Goal: Task Accomplishment & Management: Manage account settings

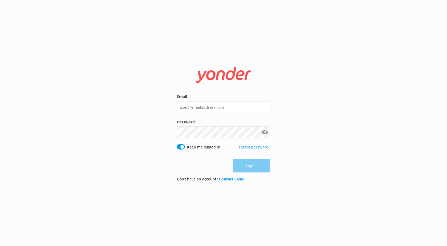
type input "[PERSON_NAME][EMAIL_ADDRESS][PERSON_NAME][DOMAIN_NAME]"
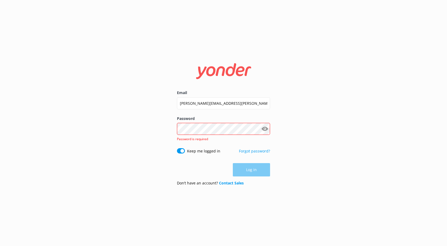
click at [330, 120] on div "Email [PERSON_NAME][EMAIL_ADDRESS][PERSON_NAME][DOMAIN_NAME] Password Show pass…" at bounding box center [223, 123] width 447 height 246
drag, startPoint x: 280, startPoint y: 120, endPoint x: 280, endPoint y: 115, distance: 5.9
click at [280, 119] on div "Email [PERSON_NAME][EMAIL_ADDRESS][PERSON_NAME][DOMAIN_NAME] Password Show pass…" at bounding box center [223, 123] width 447 height 246
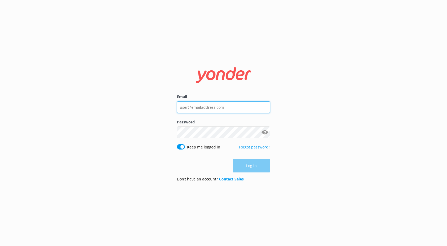
click at [190, 107] on input "Email" at bounding box center [223, 107] width 93 height 12
type input "[PERSON_NAME][EMAIL_ADDRESS][PERSON_NAME][DOMAIN_NAME]"
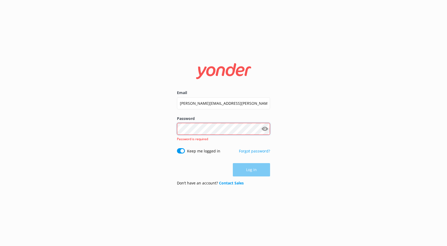
click at [193, 135] on div "Password Show password Password is required" at bounding box center [223, 132] width 93 height 32
